Goal: Check status: Check status

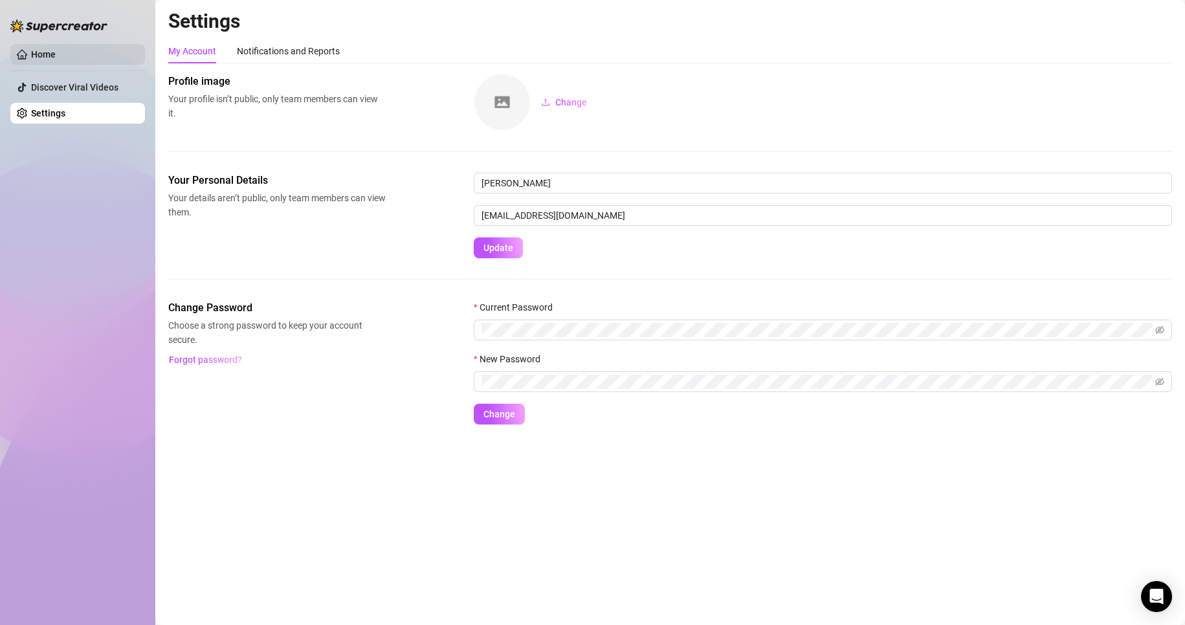
click at [45, 54] on link "Home" at bounding box center [43, 54] width 25 height 10
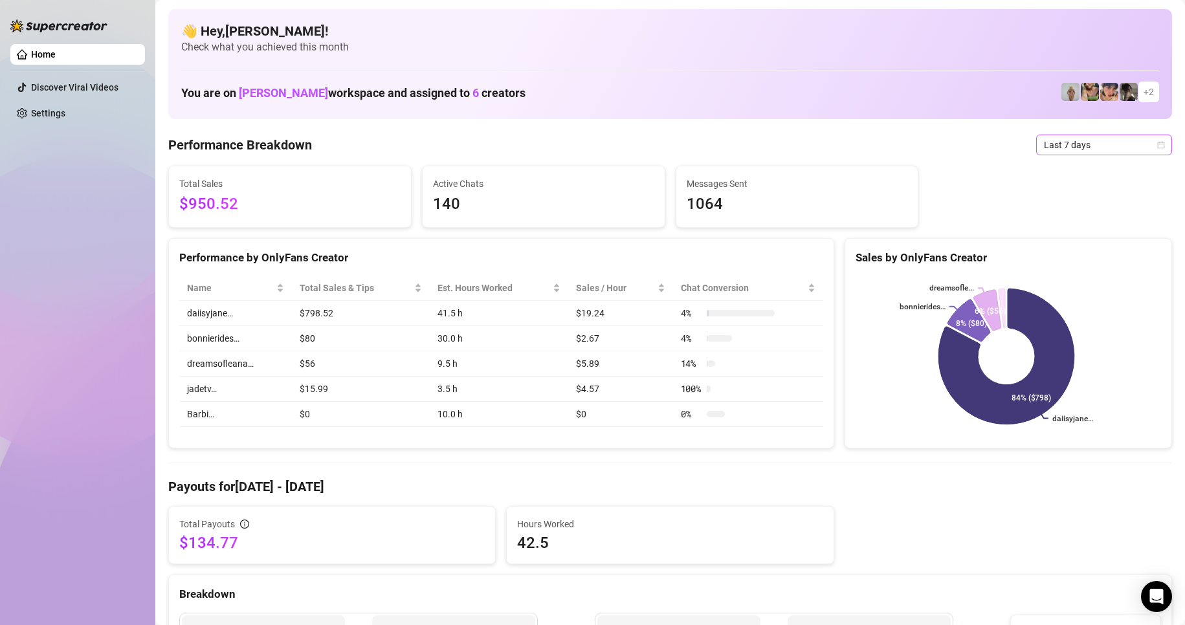
click at [1089, 145] on span "Last 7 days" at bounding box center [1104, 144] width 120 height 19
click at [1078, 249] on div "Custom date" at bounding box center [1092, 254] width 115 height 14
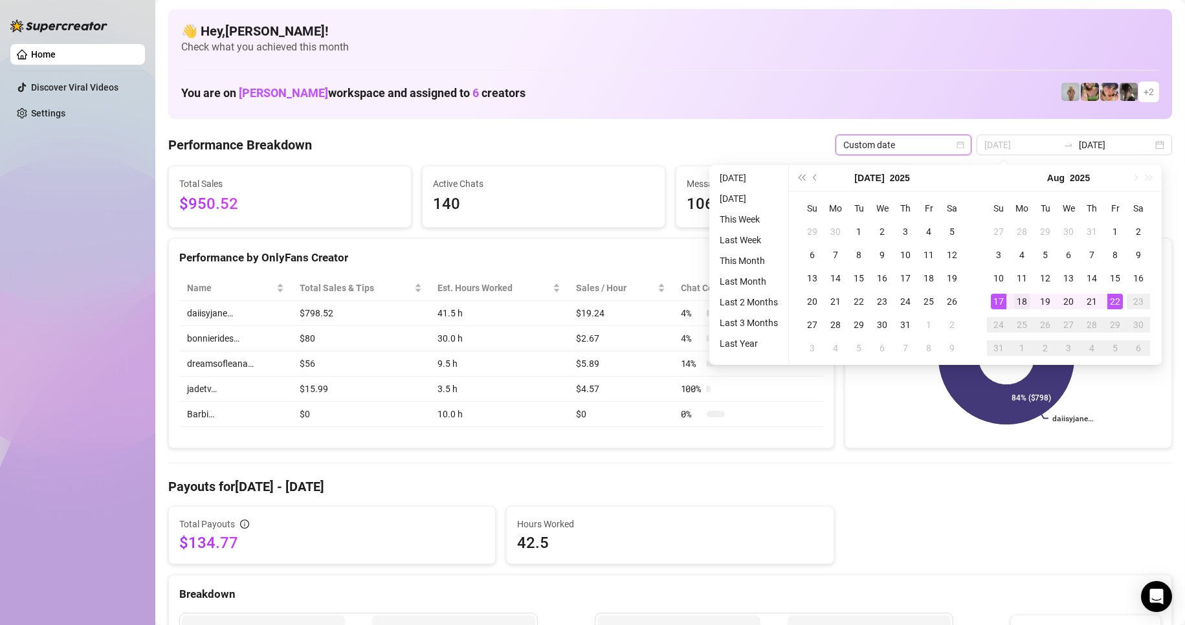
type input "[DATE]"
click at [1018, 296] on div "18" at bounding box center [1022, 302] width 16 height 16
click at [1116, 304] on div "22" at bounding box center [1115, 302] width 16 height 16
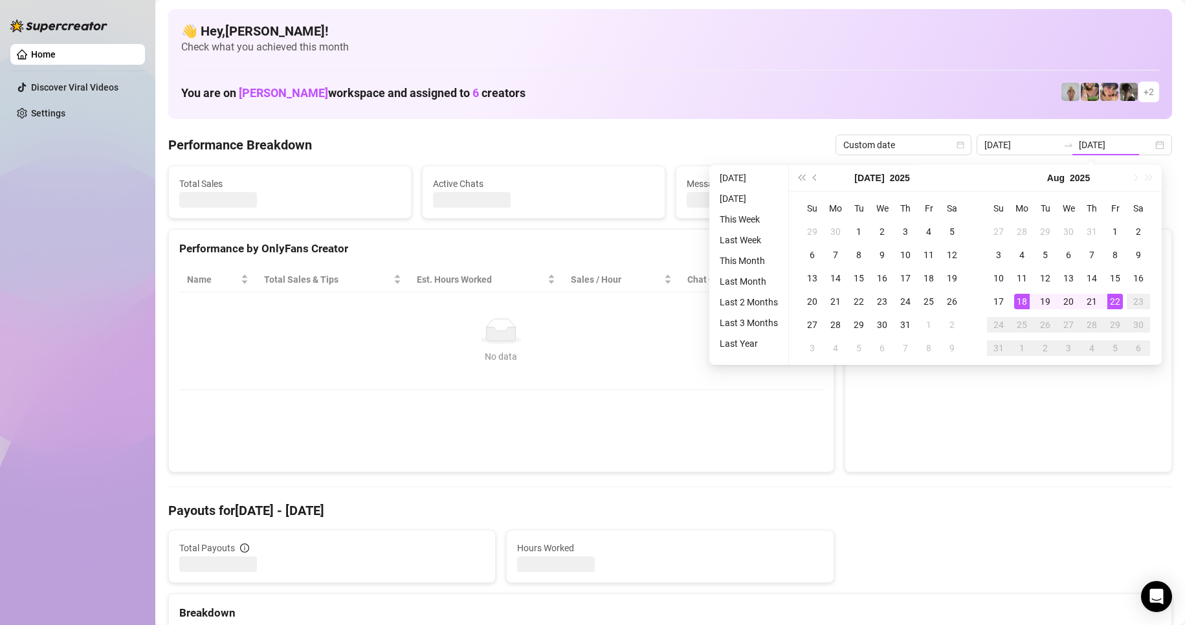
type input "[DATE]"
